Goal: Check status

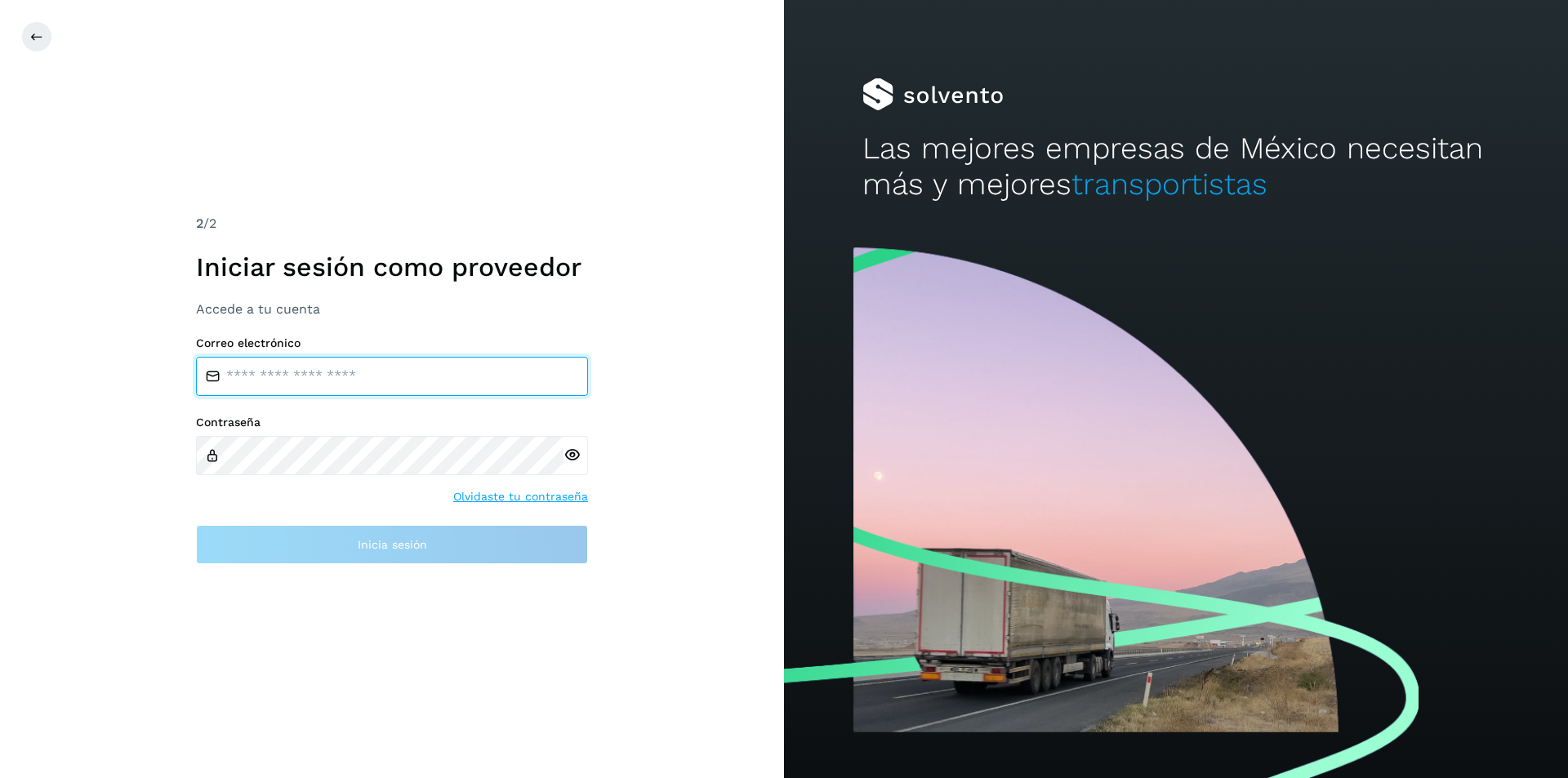
click at [252, 366] on input "email" at bounding box center [391, 376] width 392 height 39
paste input "**********"
type input "**********"
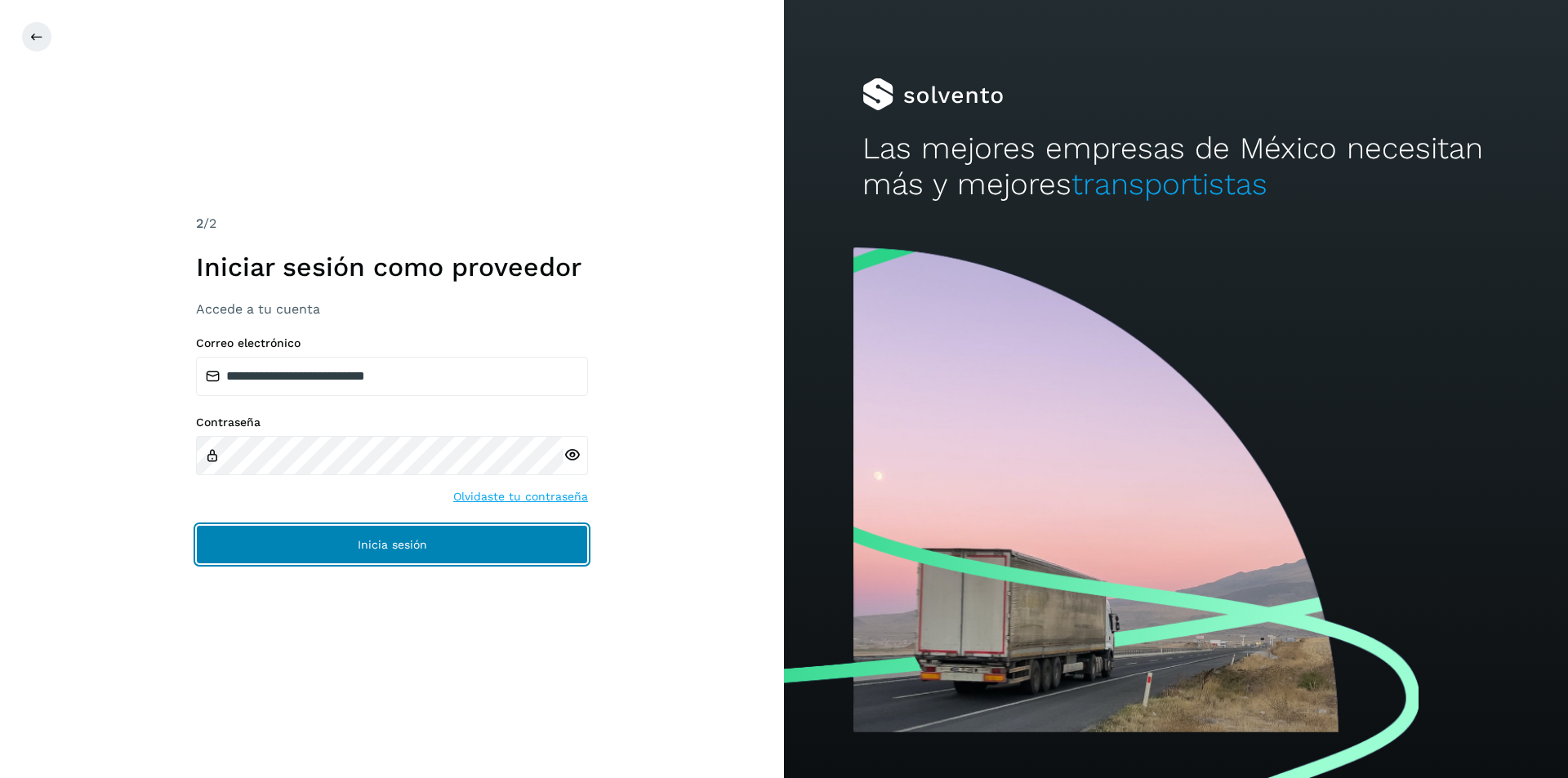
click at [245, 542] on button "Inicia sesión" at bounding box center [391, 544] width 392 height 39
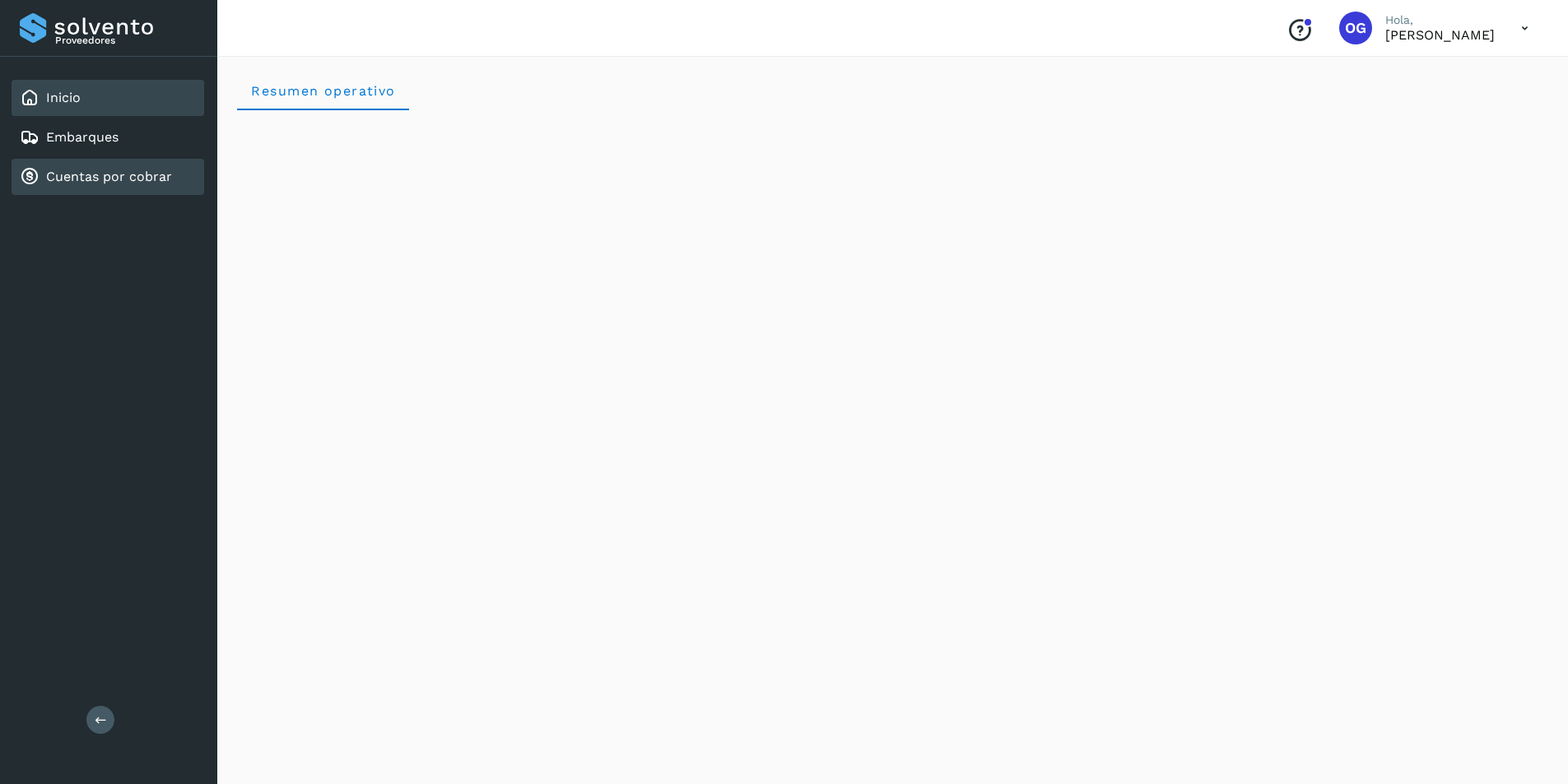
click at [116, 193] on div "Cuentas por cobrar" at bounding box center [108, 177] width 193 height 36
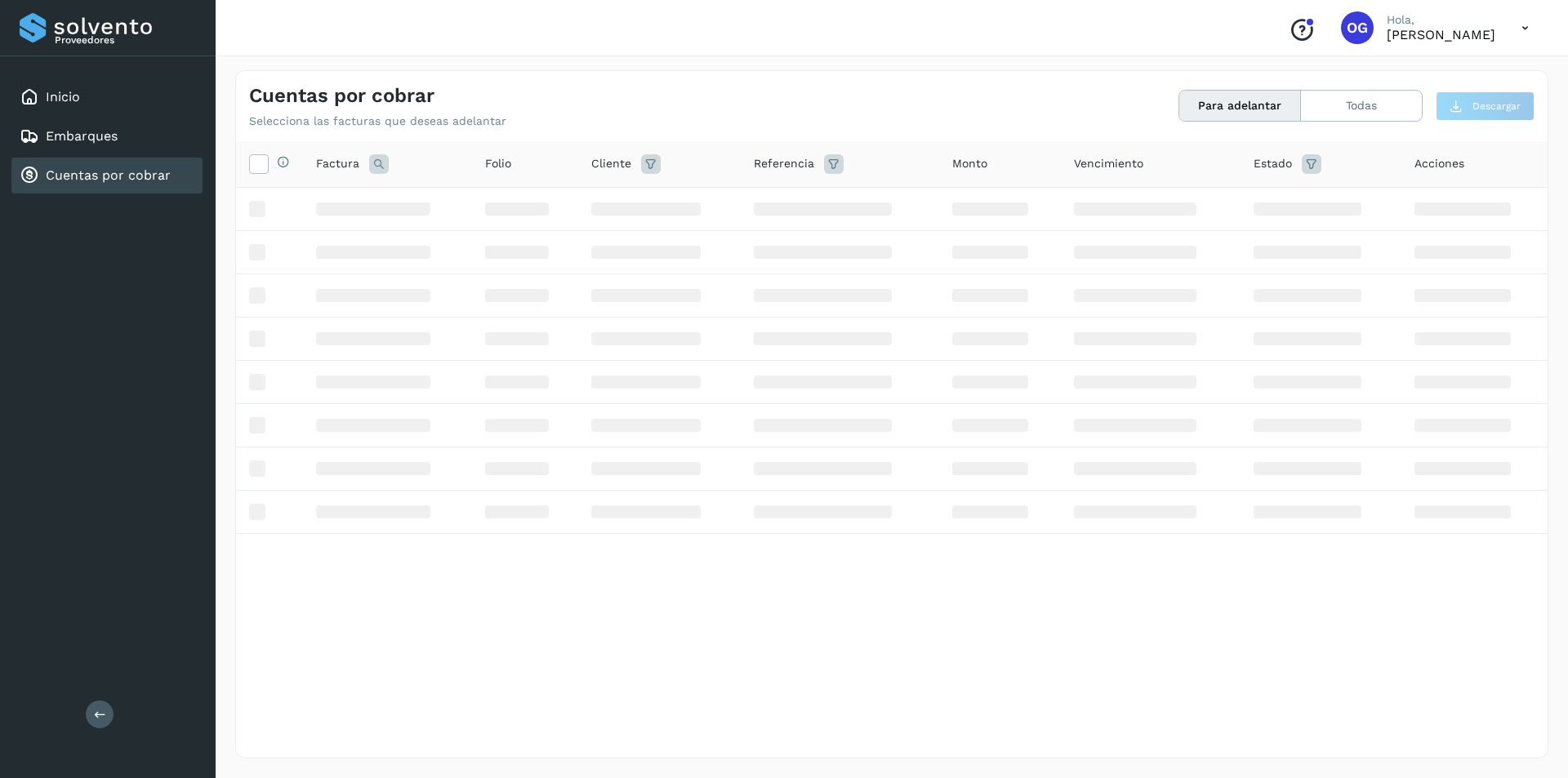
click at [118, 176] on link "Cuentas por cobrar" at bounding box center [108, 175] width 125 height 16
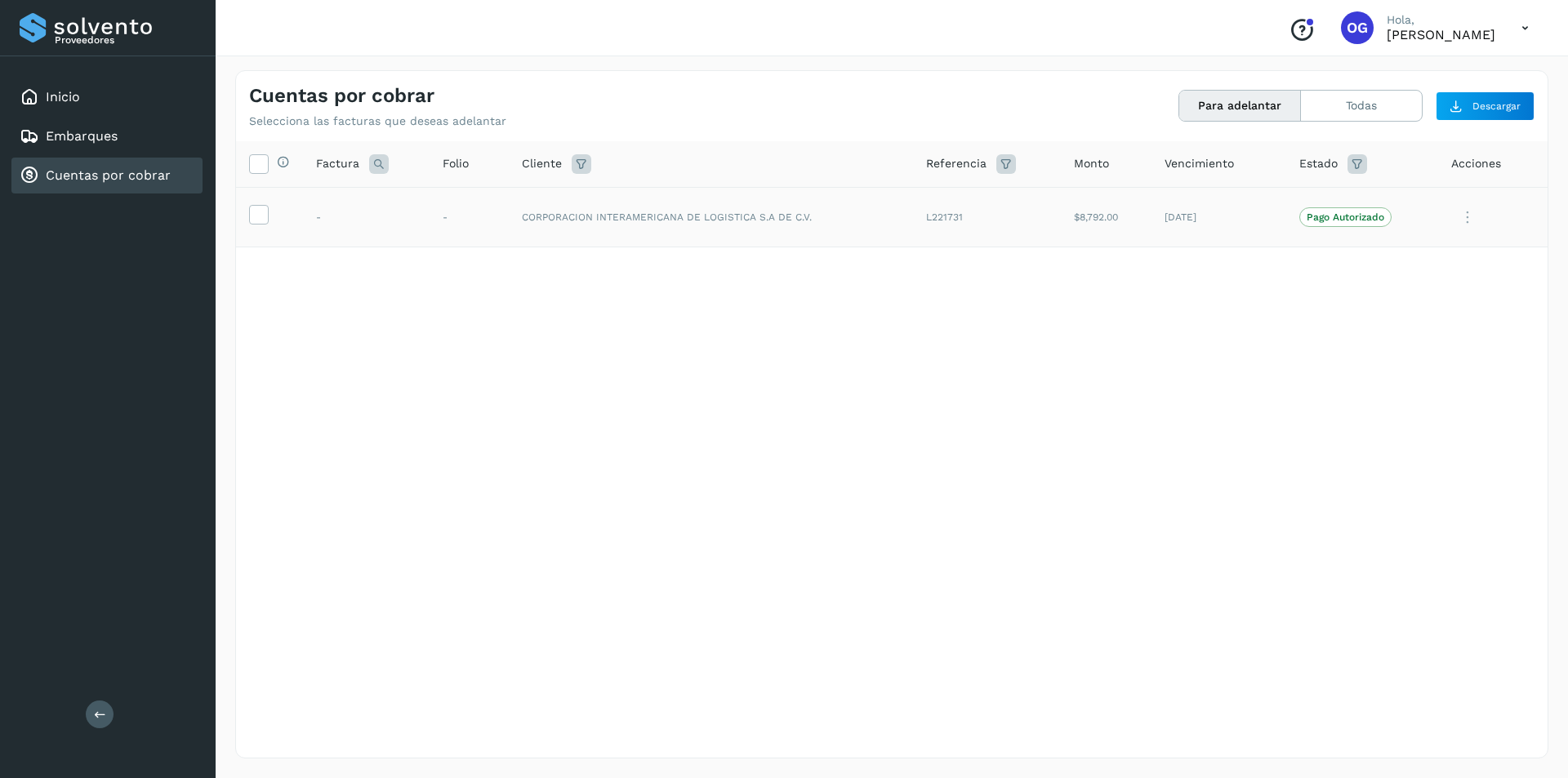
click at [1471, 205] on icon at bounding box center [1467, 217] width 33 height 34
click at [1360, 594] on div at bounding box center [784, 389] width 1568 height 778
click at [1476, 219] on icon at bounding box center [1467, 217] width 33 height 34
click at [1434, 252] on button "Ver Detalle" at bounding box center [1437, 257] width 195 height 32
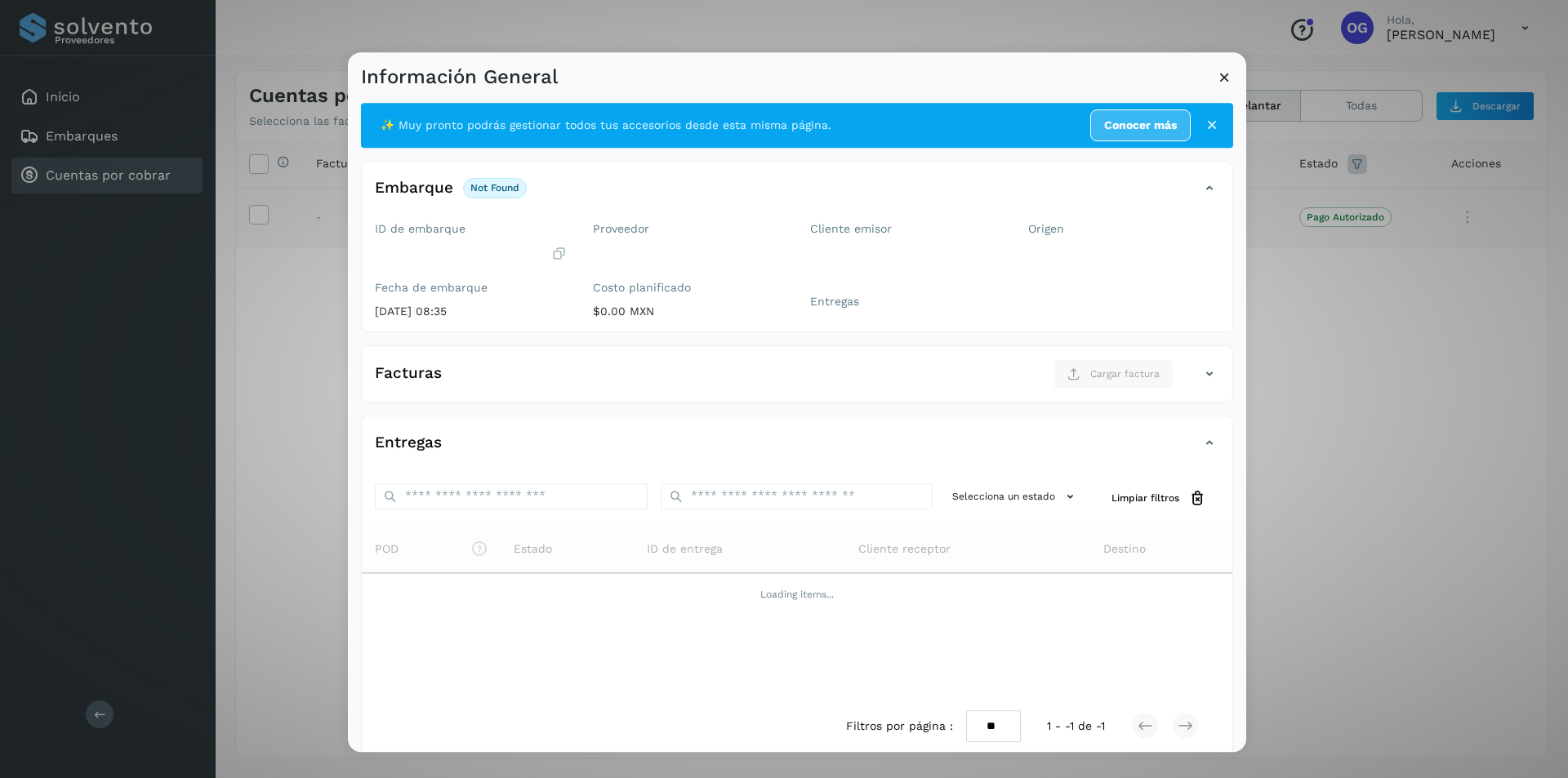
click at [1219, 79] on icon at bounding box center [1224, 78] width 17 height 17
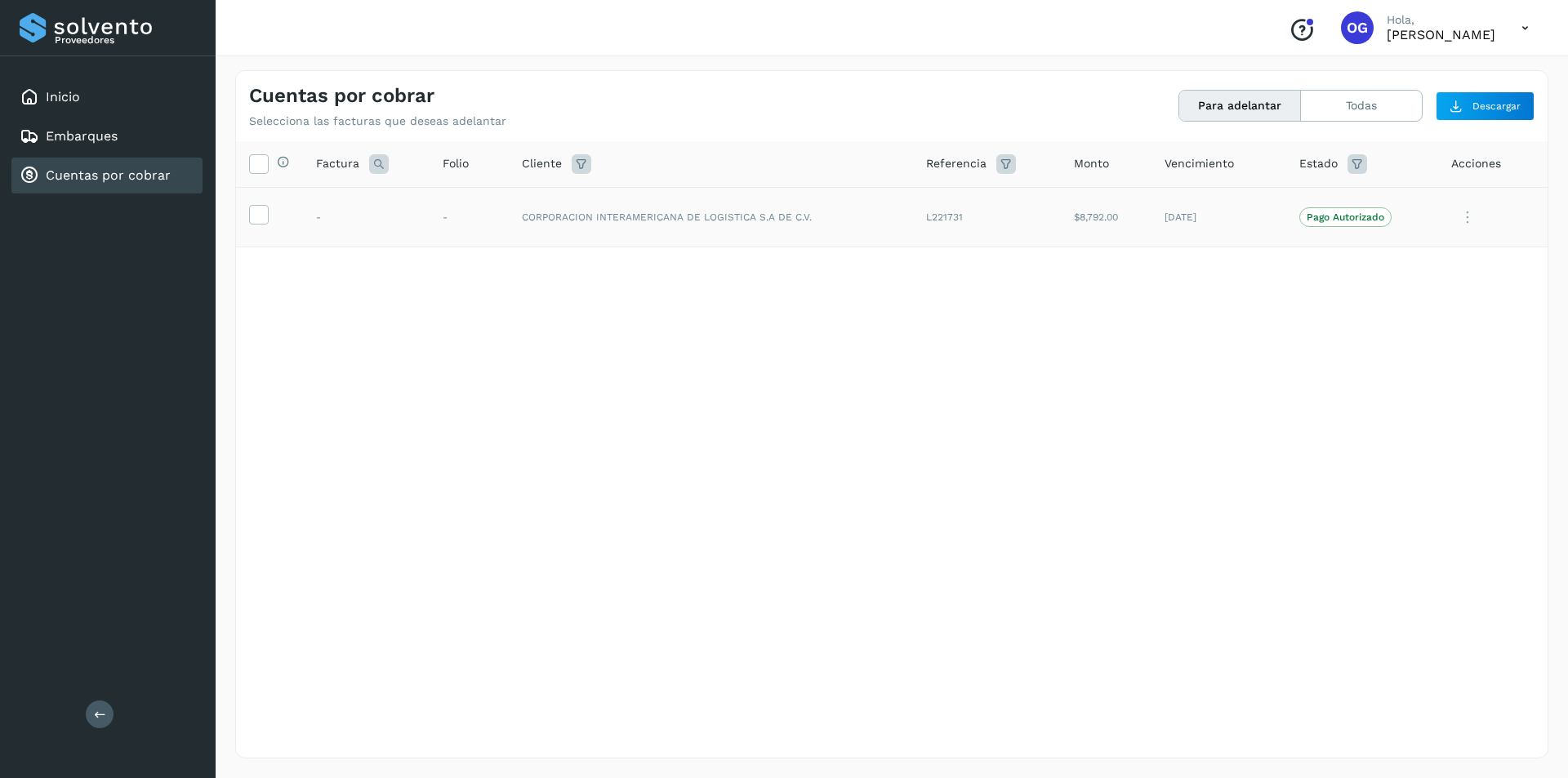
click at [1464, 201] on icon at bounding box center [1467, 217] width 33 height 34
click at [1448, 252] on button "Ver Detalle" at bounding box center [1437, 257] width 195 height 32
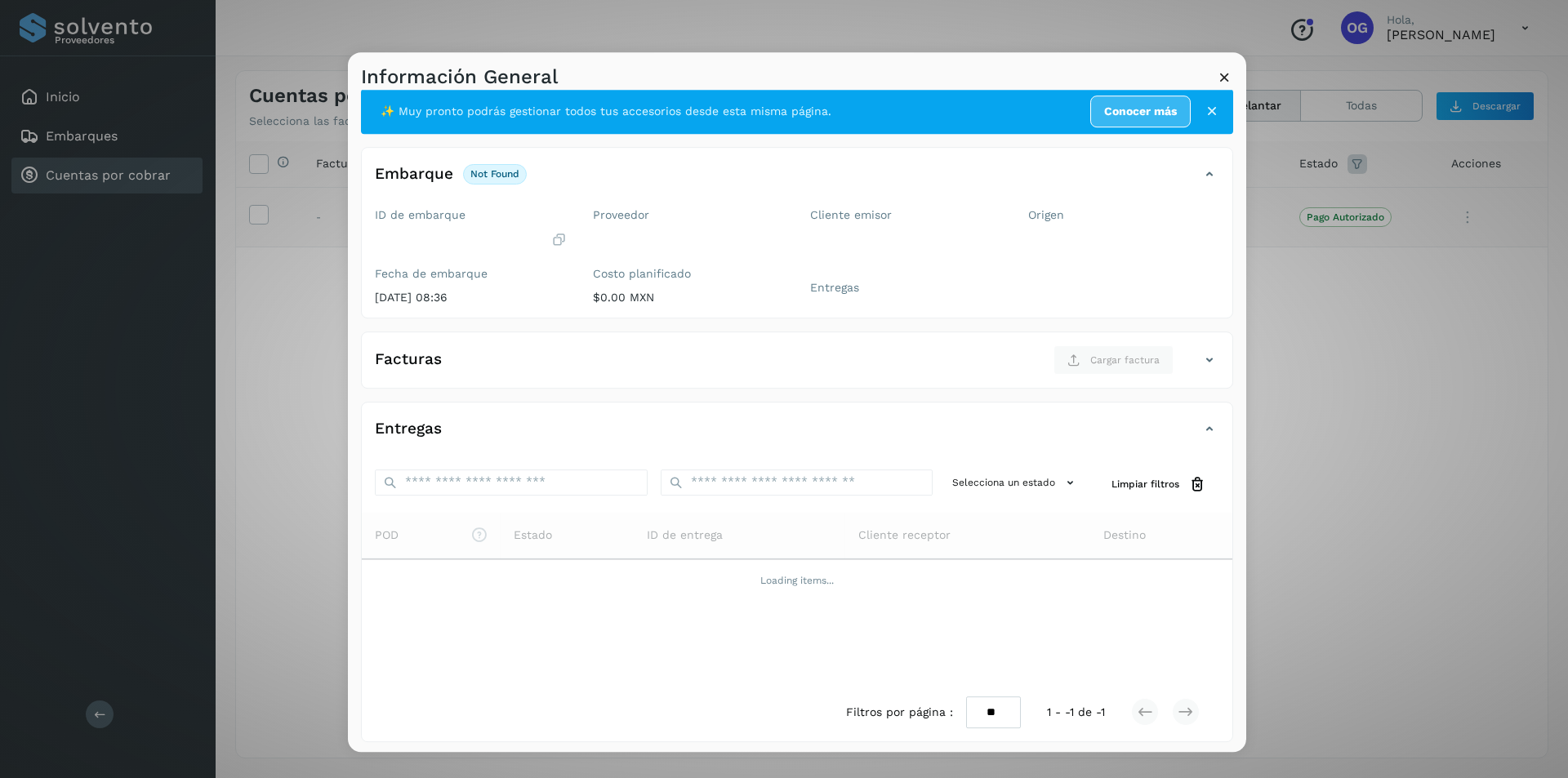
scroll to position [16, 0]
click at [1232, 76] on icon at bounding box center [1224, 78] width 17 height 17
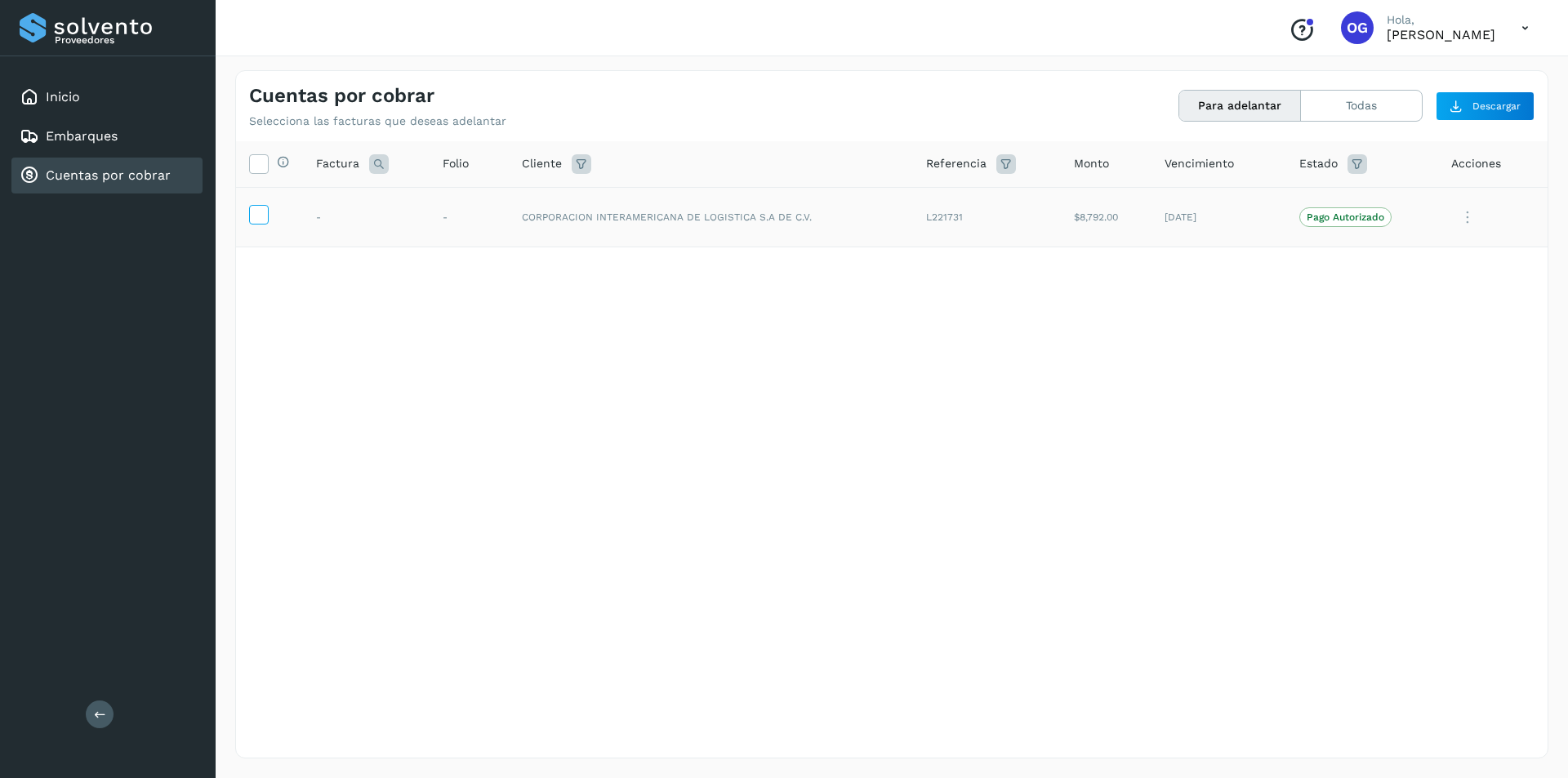
click at [267, 215] on label at bounding box center [258, 215] width 20 height 20
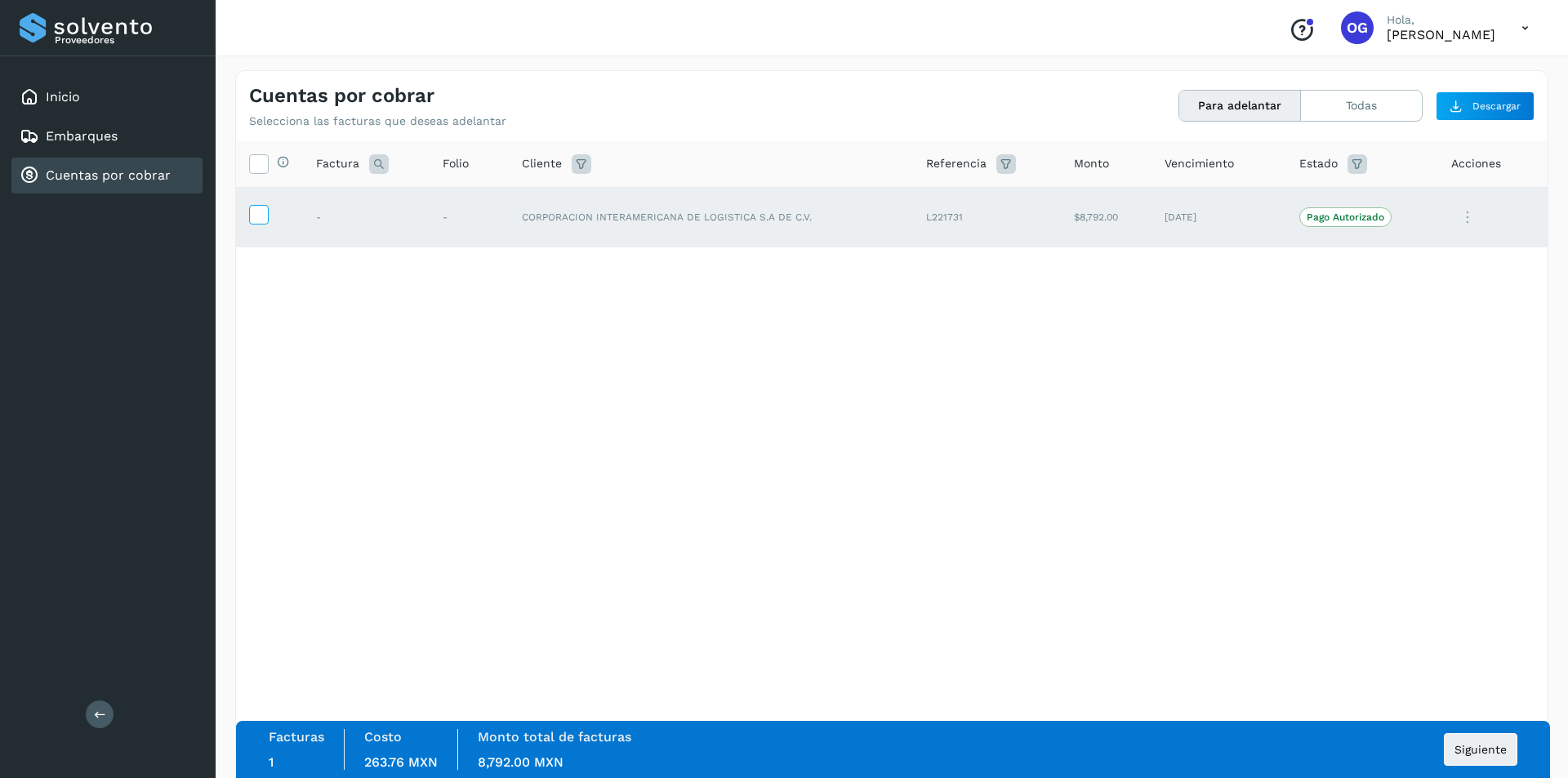
click at [258, 220] on icon at bounding box center [258, 214] width 17 height 17
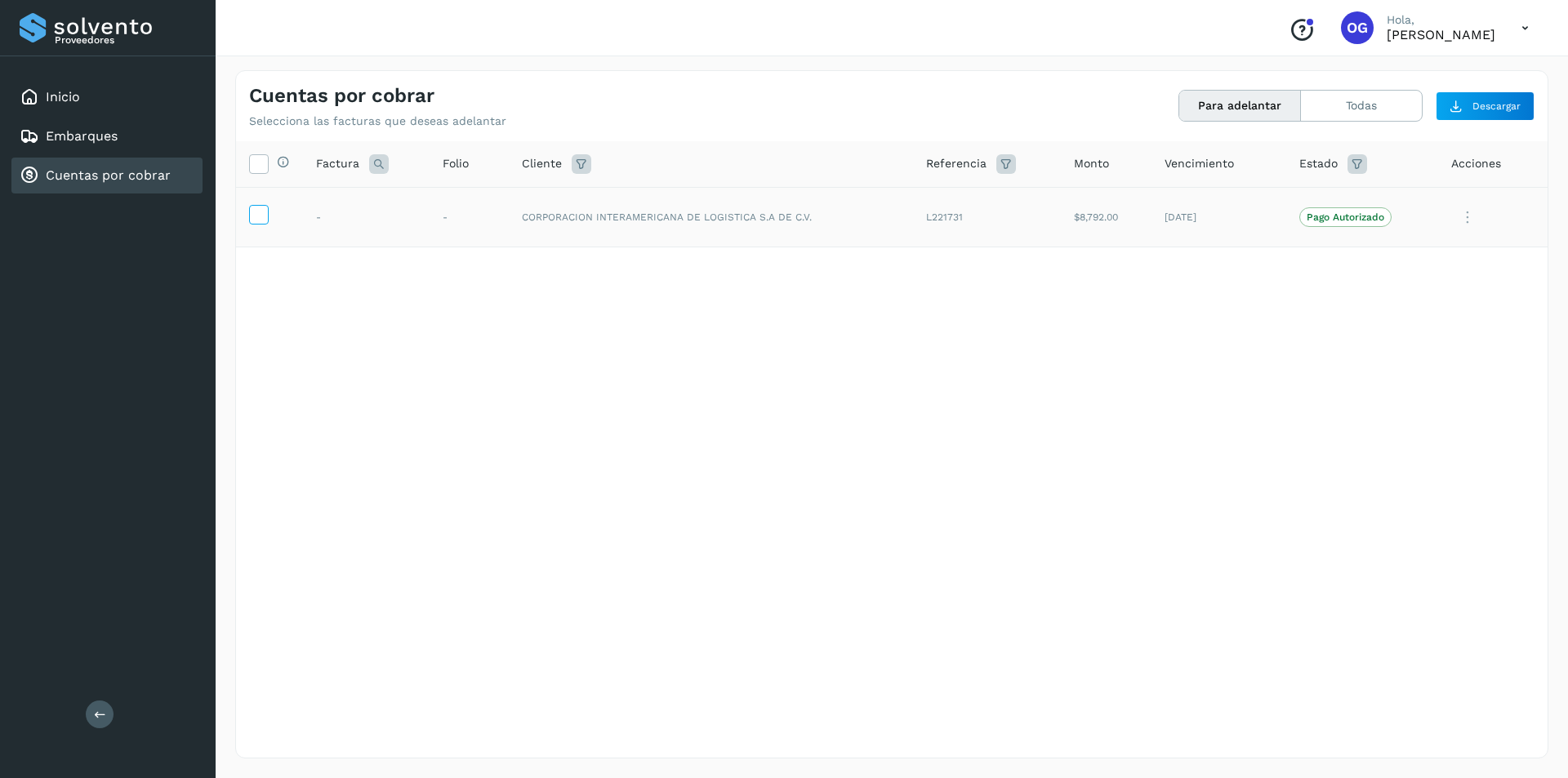
click at [258, 220] on icon at bounding box center [258, 214] width 17 height 17
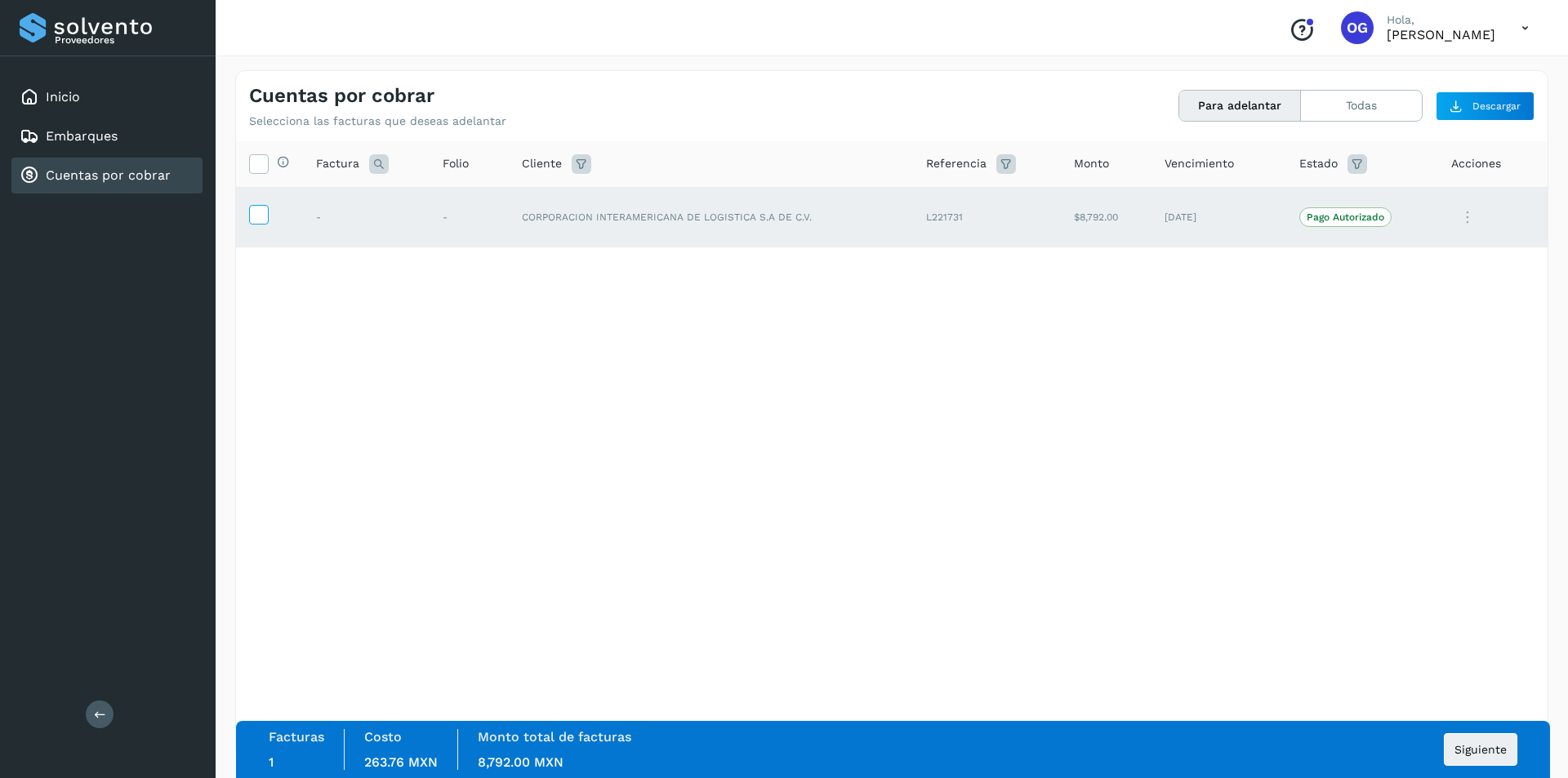
click at [258, 220] on icon at bounding box center [258, 214] width 17 height 17
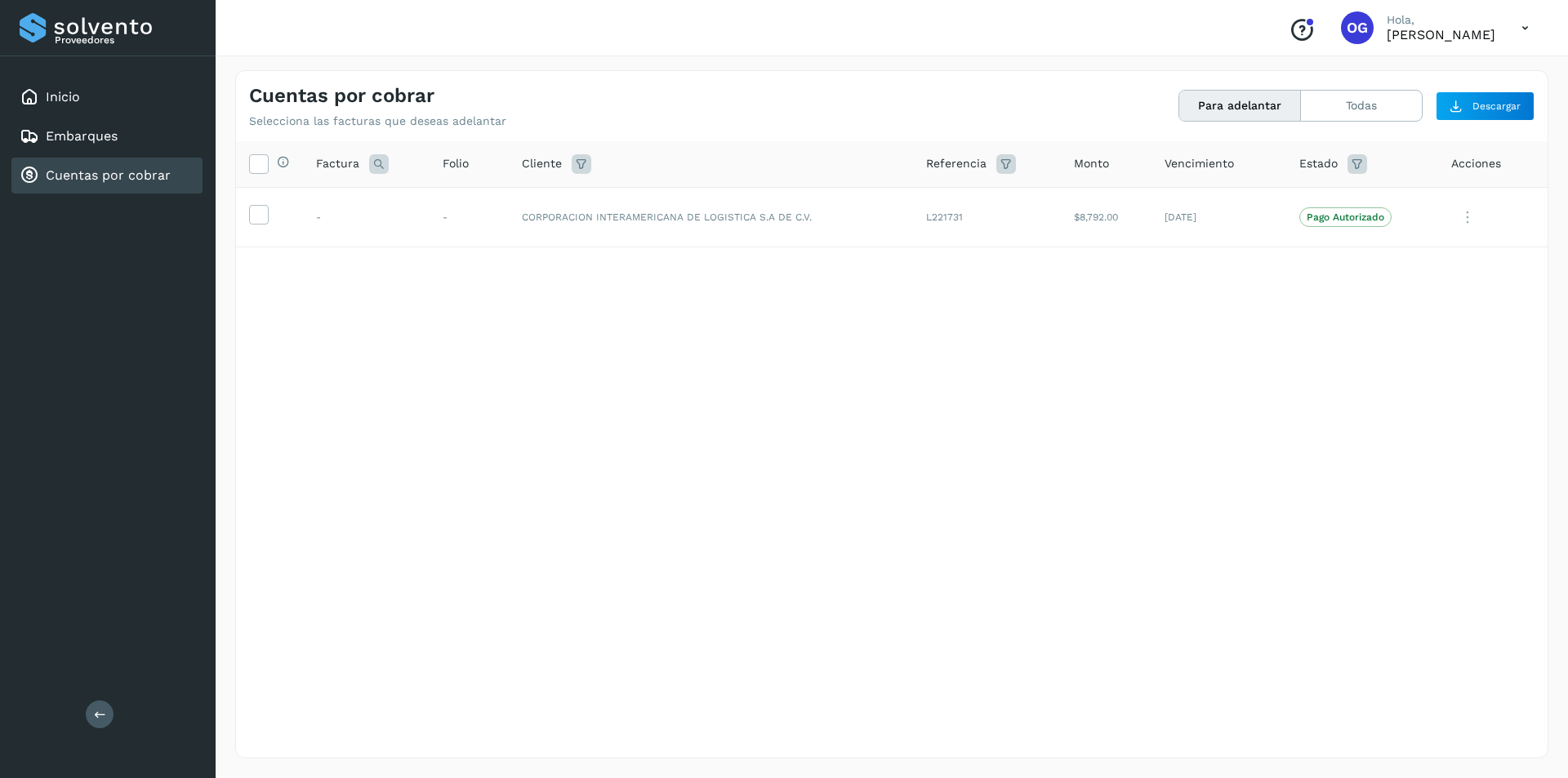
click at [661, 336] on div "Selecciona todas las facturas disponibles para adelanto Factura Folio Cliente R…" at bounding box center [892, 416] width 1311 height 550
copy td "CORPORACION INTERAMERICANA DE LOGISTICA"
drag, startPoint x: 518, startPoint y: 219, endPoint x: 753, endPoint y: 227, distance: 235.1
click at [753, 227] on td "CORPORACION INTERAMERICANA DE LOGISTICA S.A DE C.V." at bounding box center [711, 217] width 404 height 60
click at [865, 507] on div "Selecciona todas las facturas disponibles para adelanto Factura Folio Cliente R…" at bounding box center [892, 416] width 1311 height 550
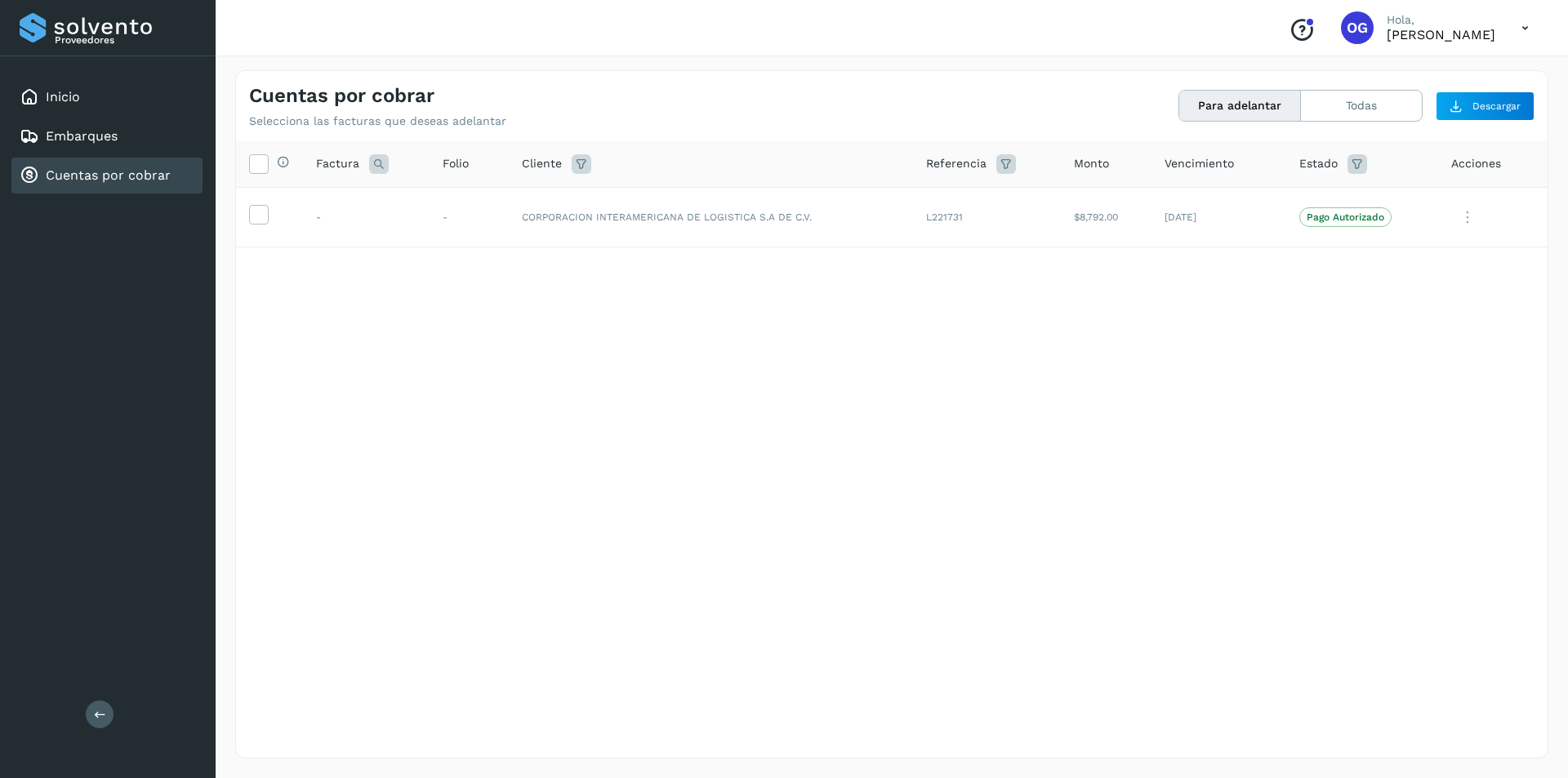
click at [1528, 23] on icon at bounding box center [1525, 28] width 34 height 34
click at [1434, 66] on div "Cerrar sesión" at bounding box center [1444, 73] width 195 height 31
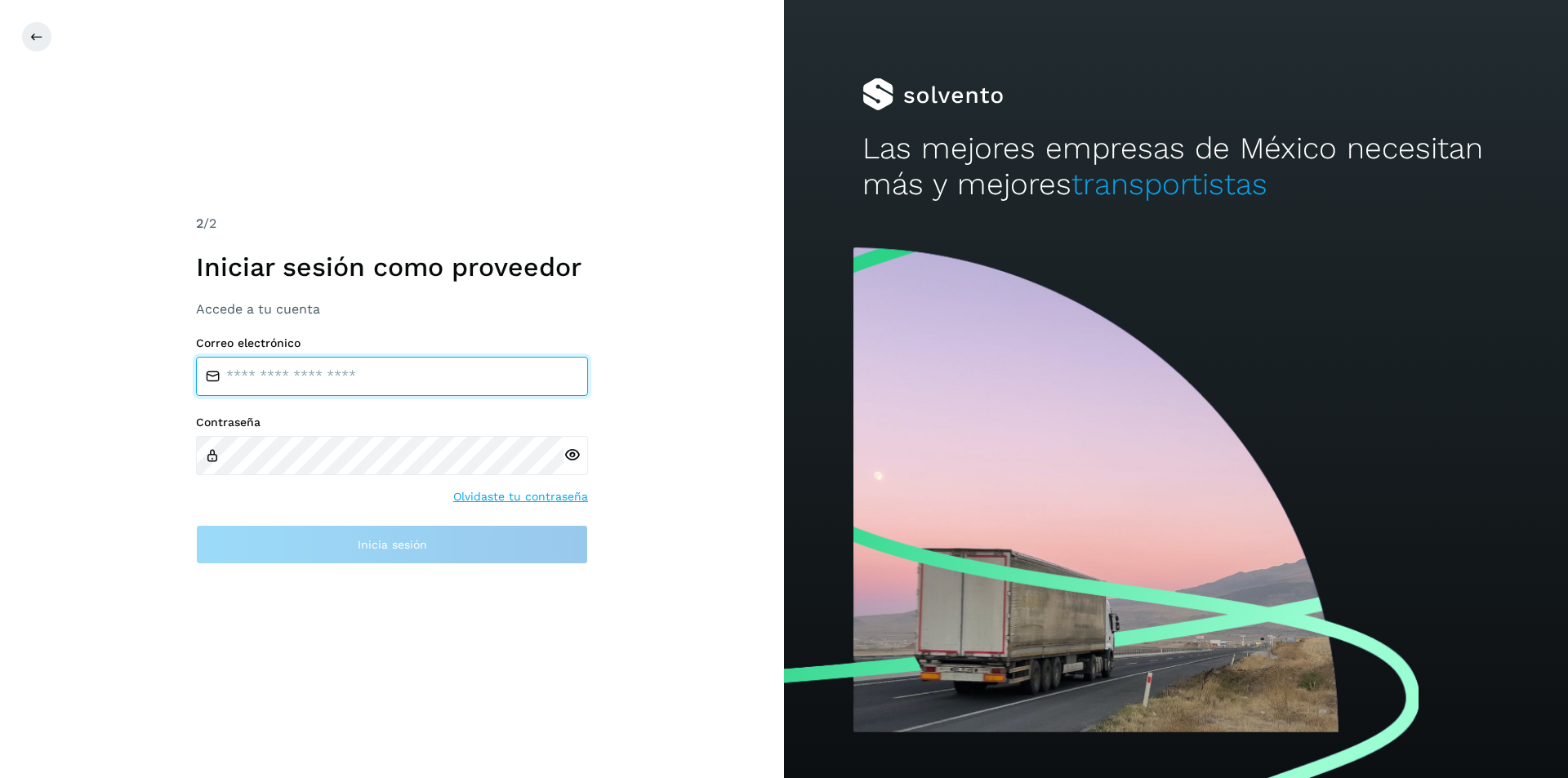
click at [284, 383] on input "email" at bounding box center [391, 376] width 392 height 39
paste input "**********"
type input "**********"
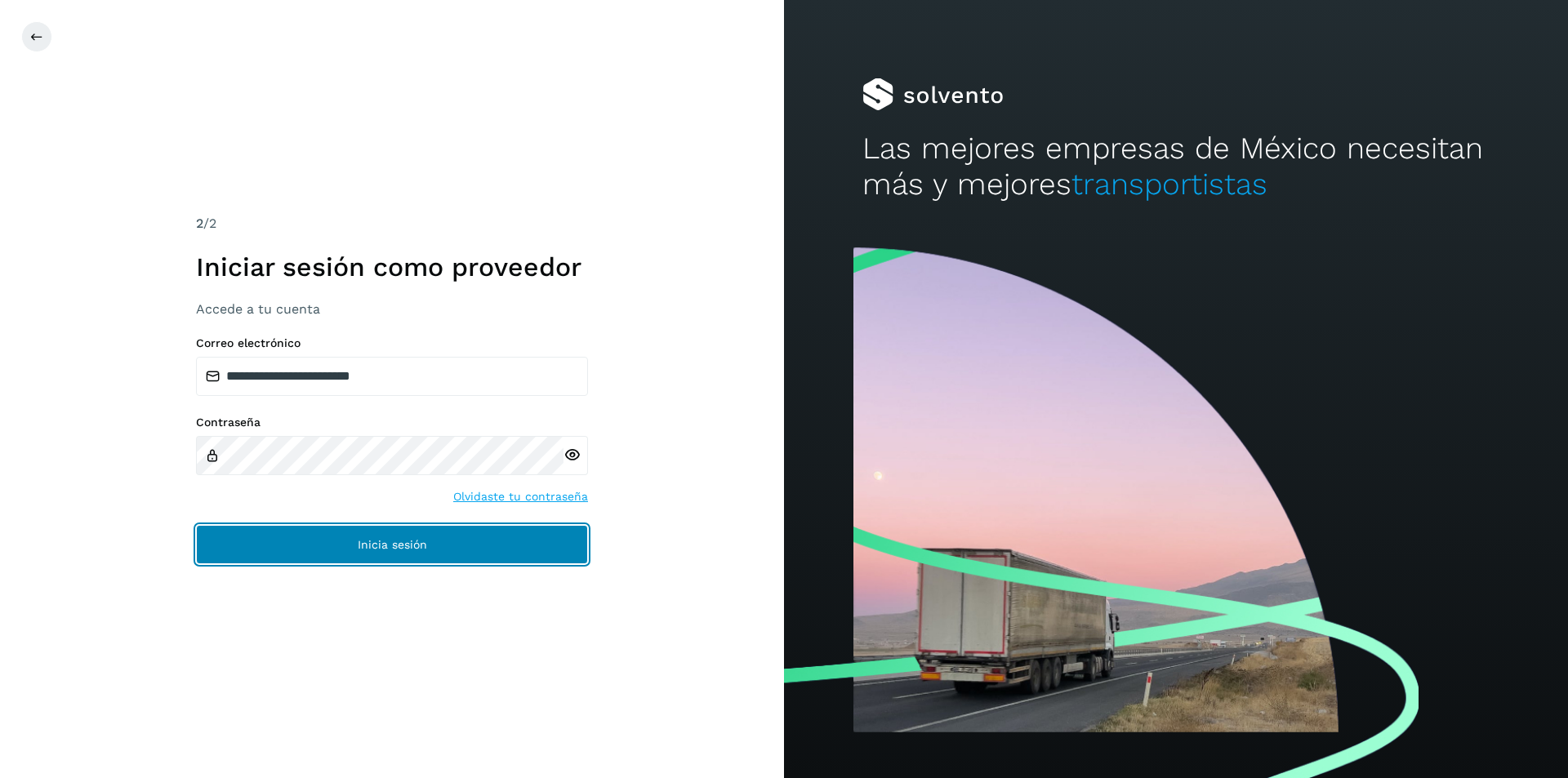
click at [247, 543] on button "Inicia sesión" at bounding box center [391, 544] width 392 height 39
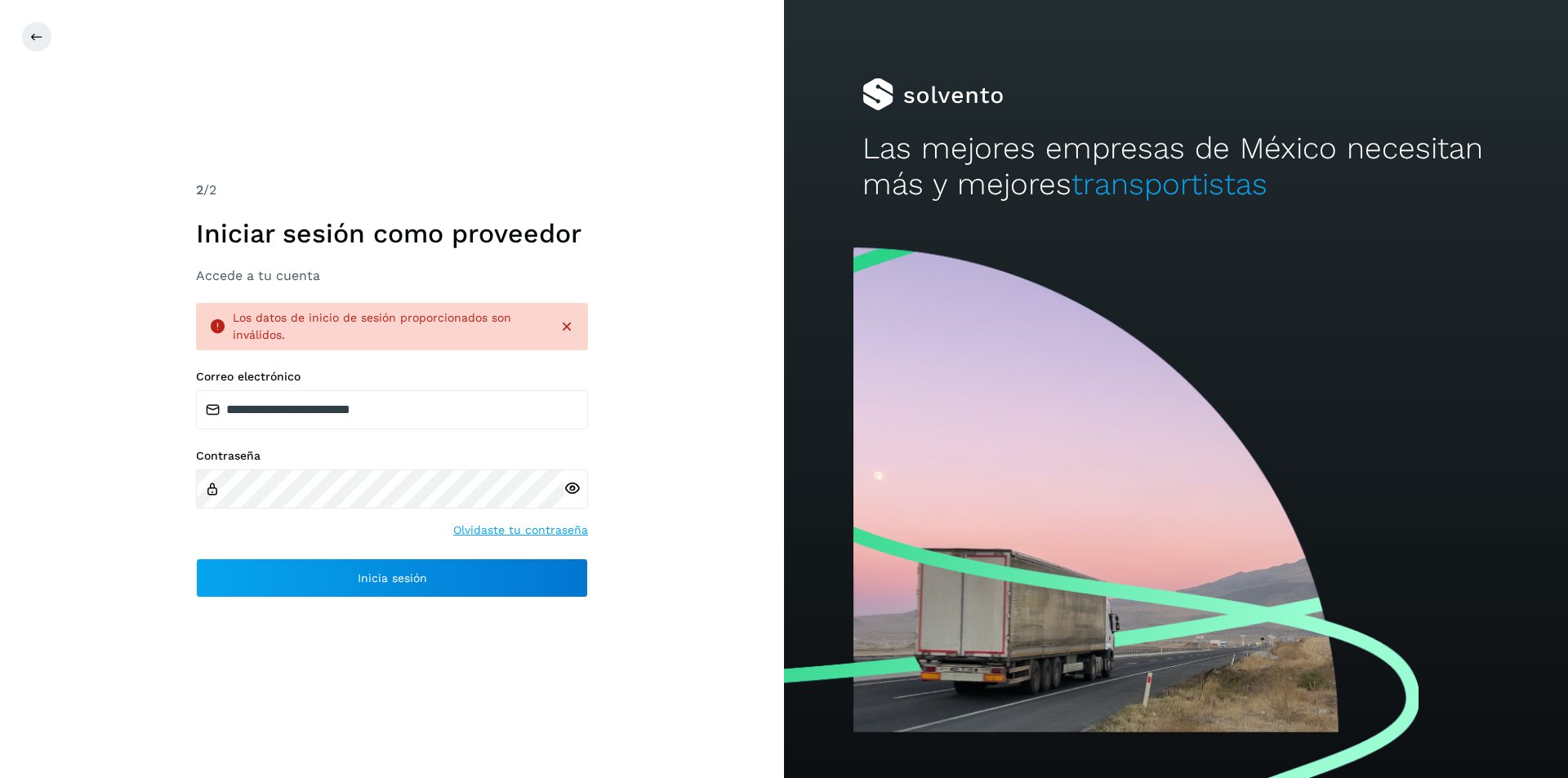
click at [576, 489] on icon at bounding box center [572, 489] width 17 height 17
